Goal: Task Accomplishment & Management: Complete application form

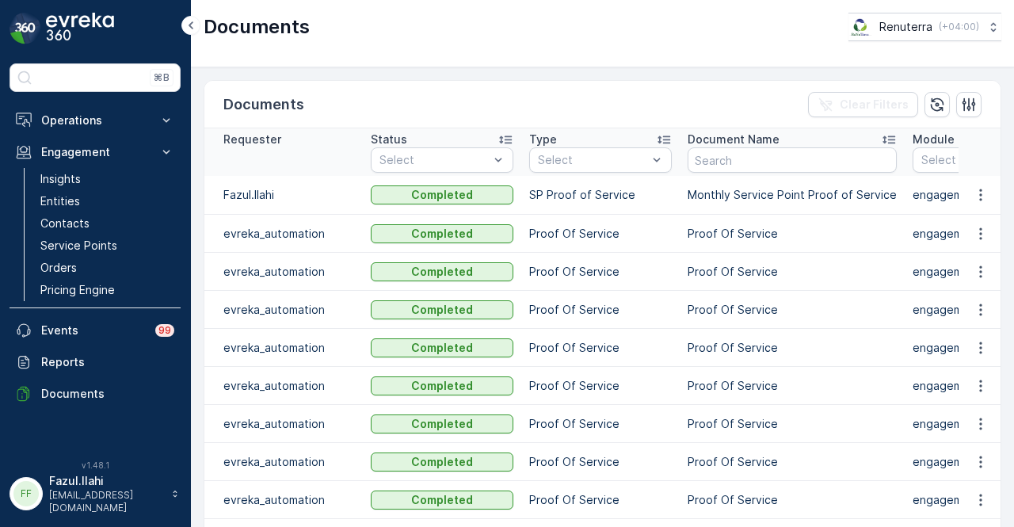
click at [112, 236] on link "Service Points" at bounding box center [107, 245] width 147 height 22
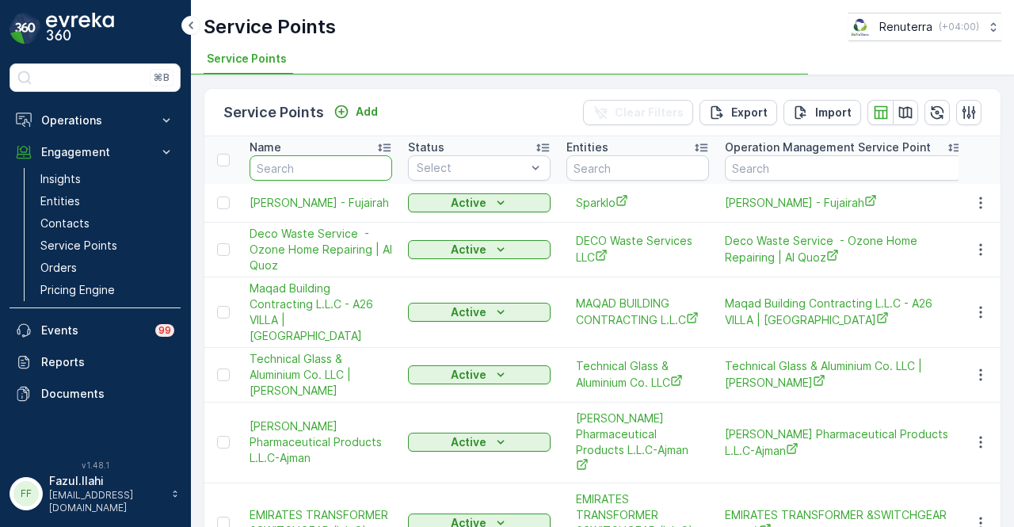
click at [315, 172] on input "text" at bounding box center [320, 167] width 143 height 25
type input "a"
click at [315, 172] on input "a" at bounding box center [320, 167] width 143 height 25
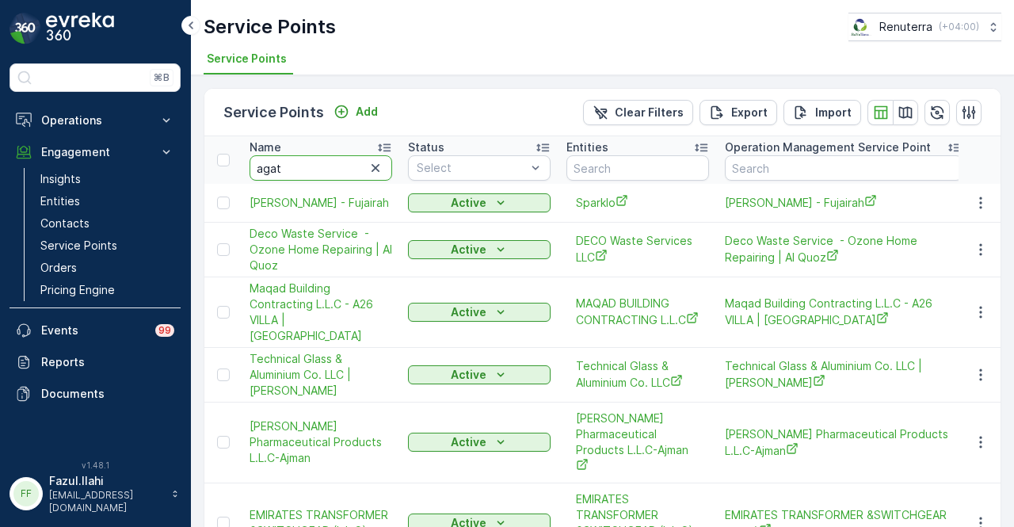
type input "agate"
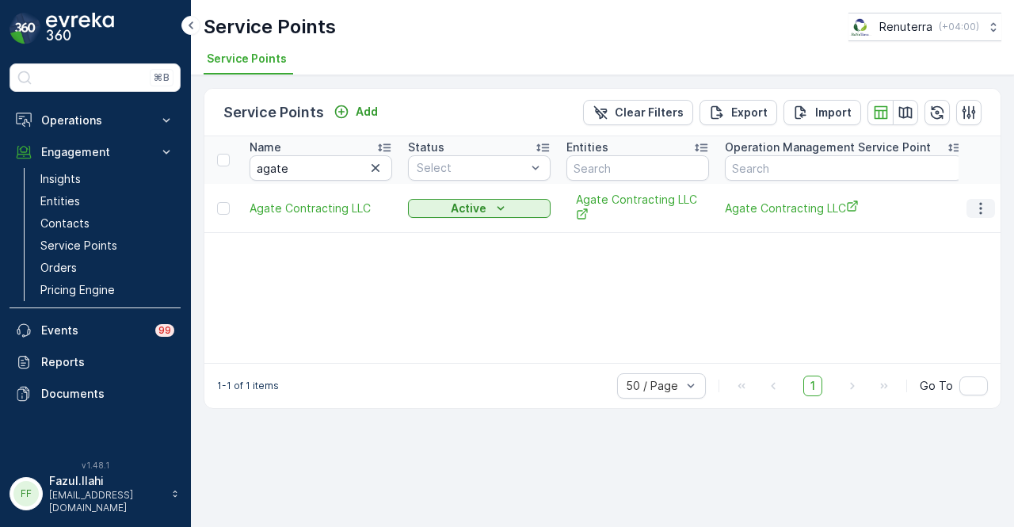
click at [971, 204] on button "button" at bounding box center [980, 208] width 29 height 19
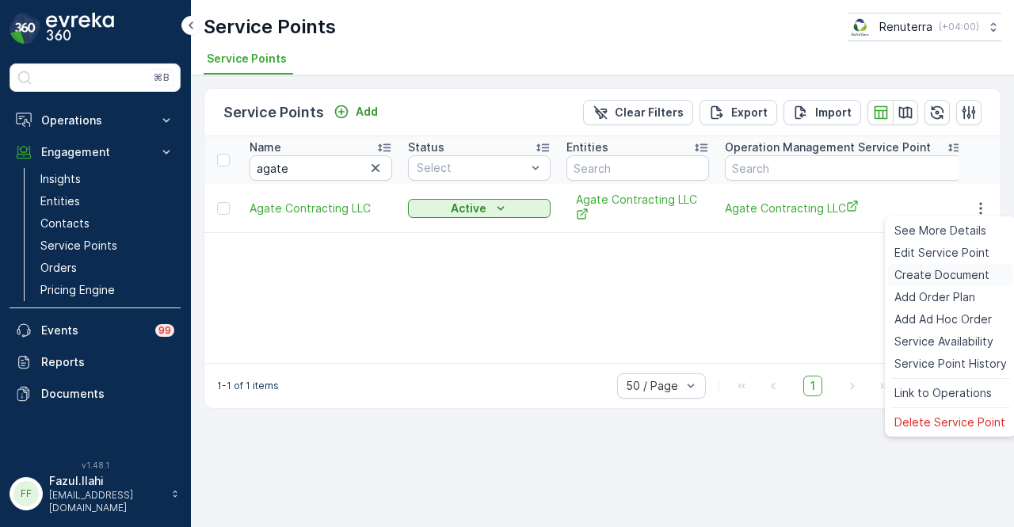
click at [962, 281] on span "Create Document" at bounding box center [941, 275] width 95 height 16
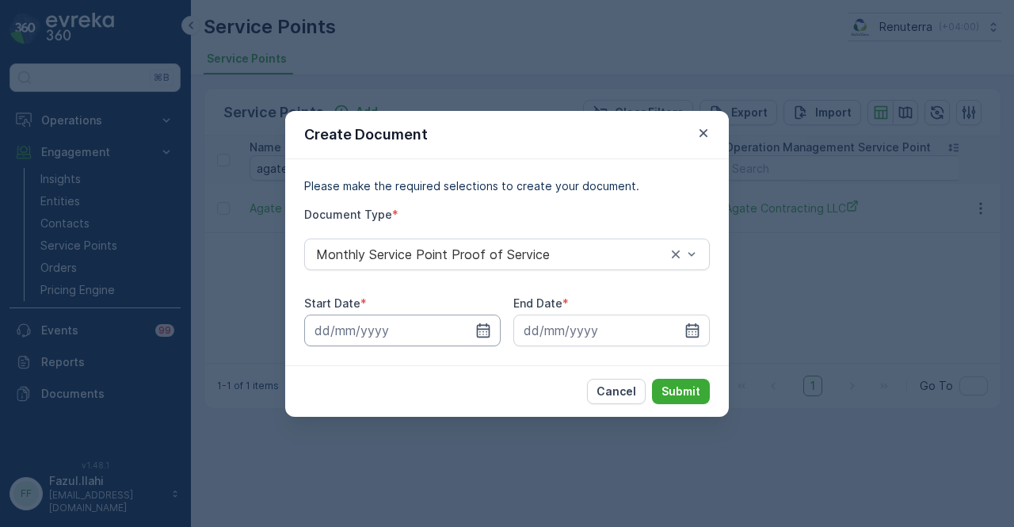
click at [485, 339] on input at bounding box center [402, 330] width 196 height 32
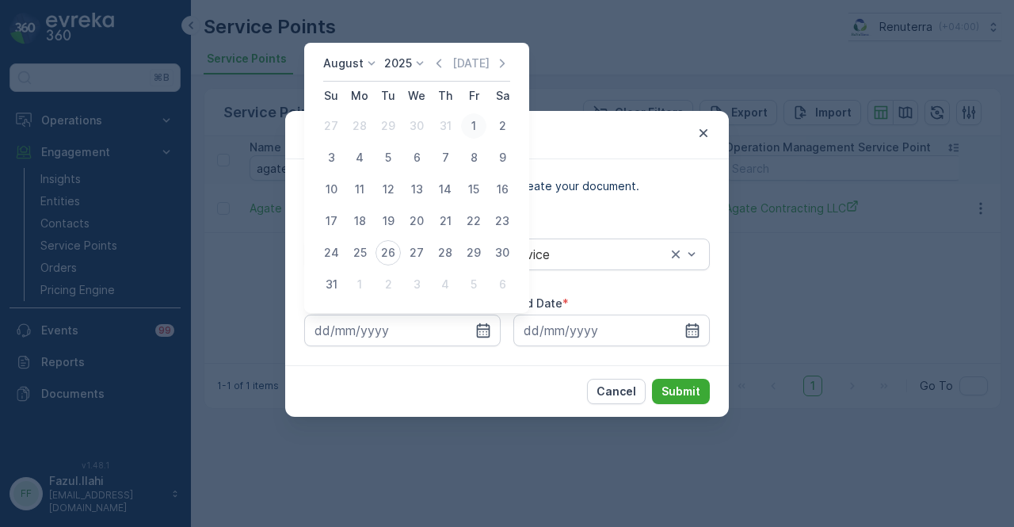
click at [469, 128] on div "1" at bounding box center [473, 125] width 25 height 25
type input "[DATE]"
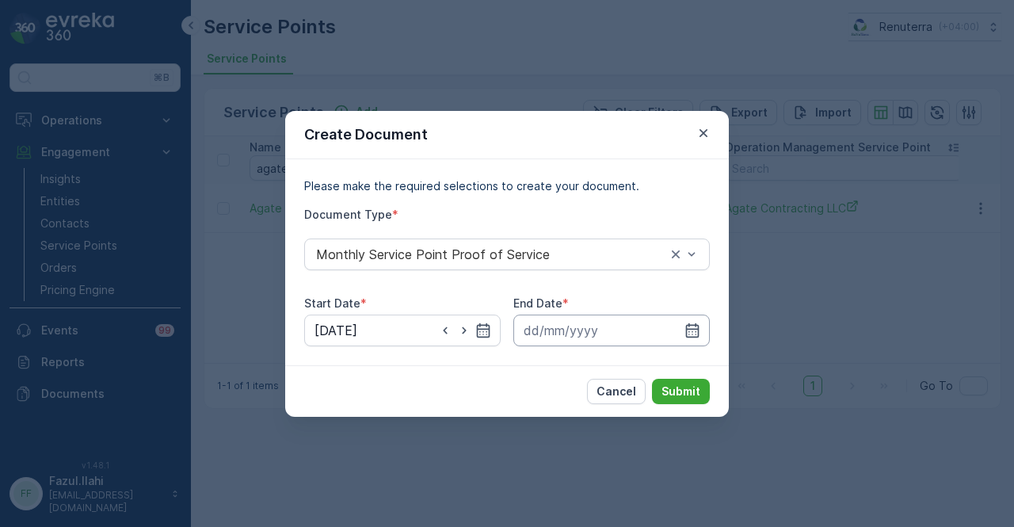
click at [706, 327] on input at bounding box center [611, 330] width 196 height 32
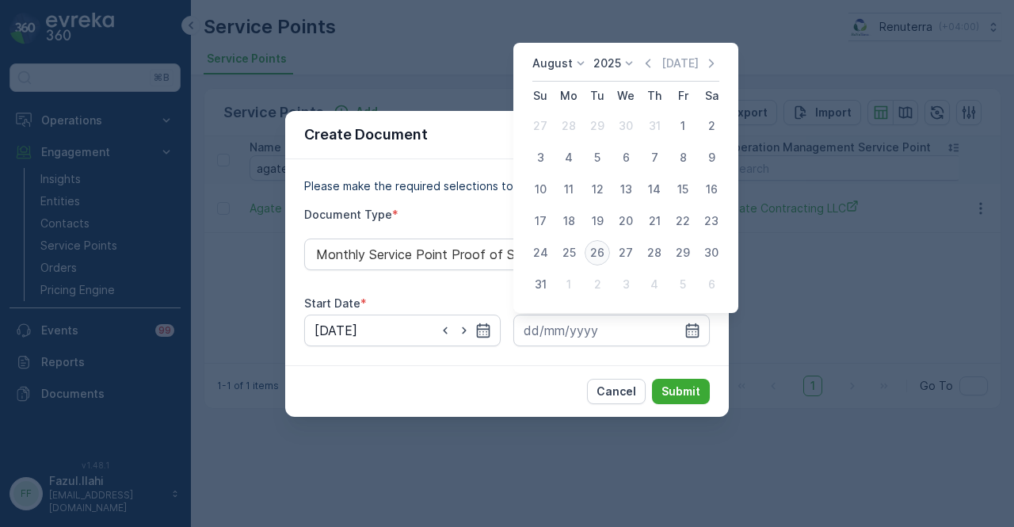
click at [603, 247] on div "26" at bounding box center [596, 252] width 25 height 25
type input "[DATE]"
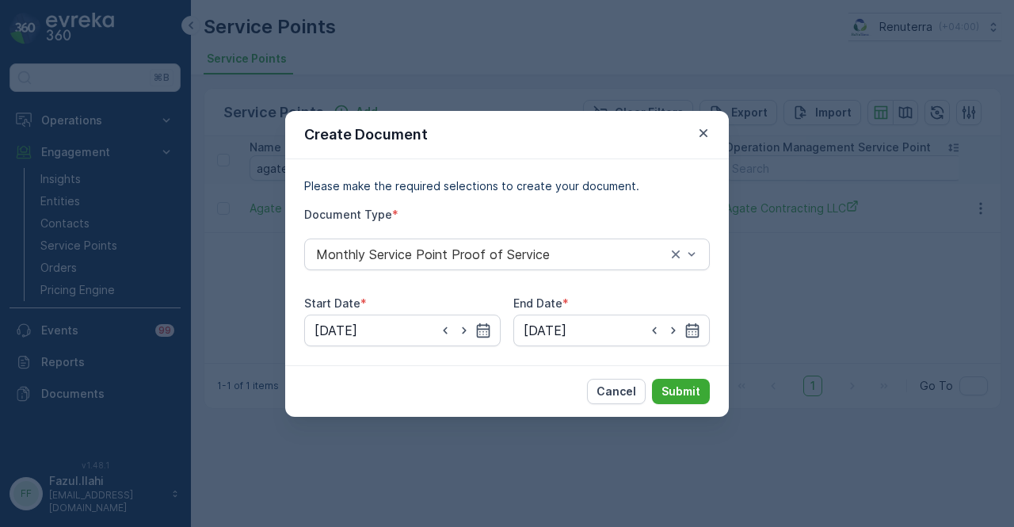
click at [683, 376] on div "Cancel Submit" at bounding box center [506, 390] width 443 height 51
click at [689, 394] on p "Submit" at bounding box center [680, 391] width 39 height 16
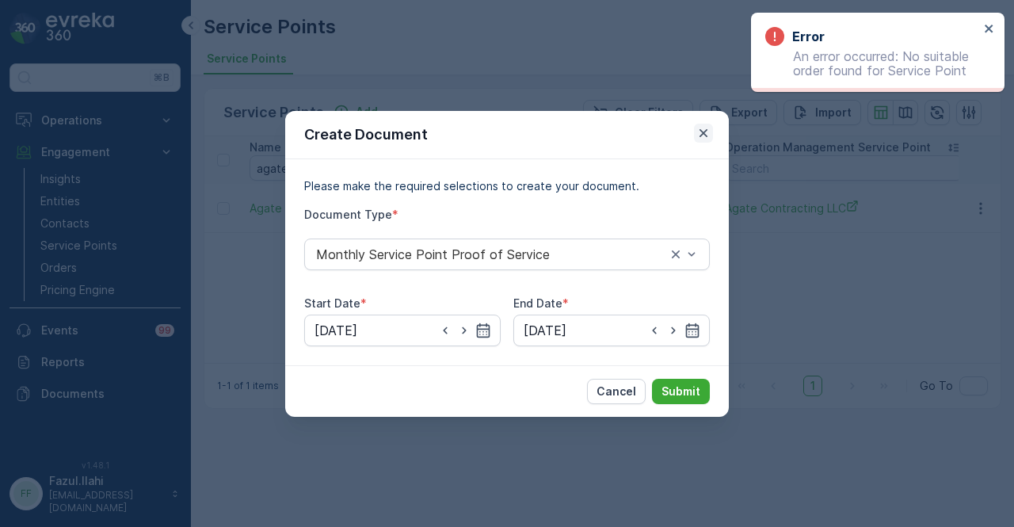
click at [702, 134] on icon "button" at bounding box center [703, 132] width 8 height 8
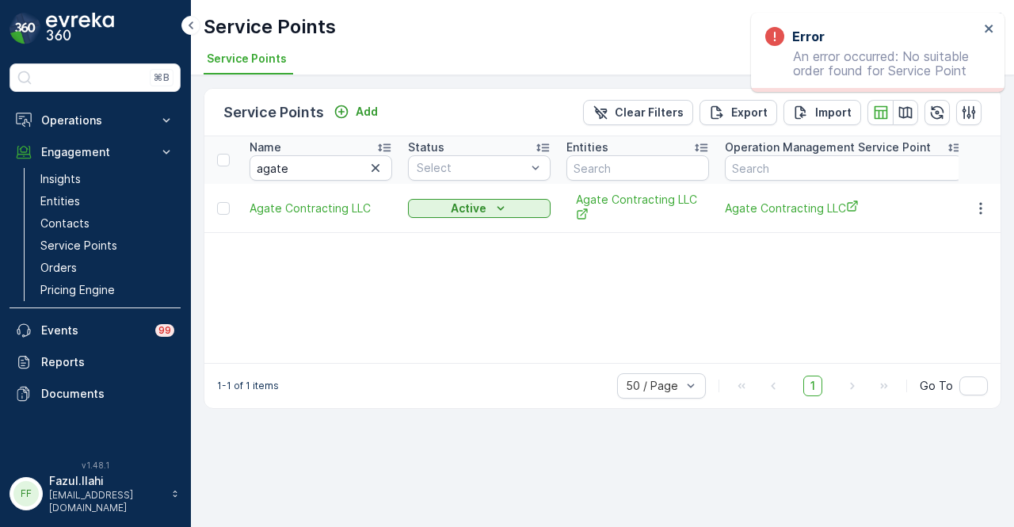
click at [618, 316] on div "Name agate Status Select Entities Operation Management Service Point Address Or…" at bounding box center [602, 249] width 796 height 226
